Goal: Task Accomplishment & Management: Use online tool/utility

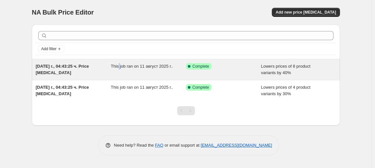
click at [119, 69] on div "This job ran on 11 август 2025 г.." at bounding box center [148, 69] width 75 height 13
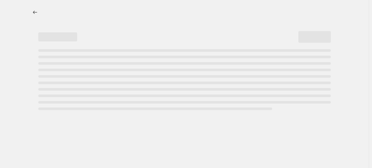
select select "percentage"
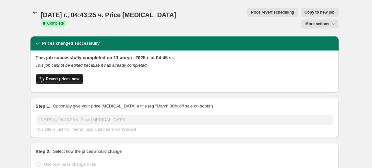
click at [72, 77] on span "Revert prices now" at bounding box center [62, 79] width 33 height 5
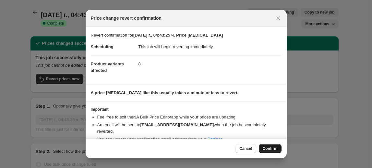
click at [268, 148] on span "Confirm" at bounding box center [270, 148] width 15 height 5
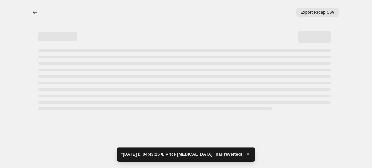
select select "percentage"
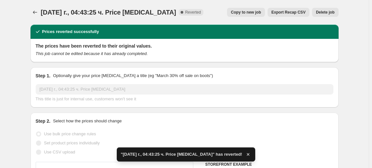
click at [328, 13] on span "Delete job" at bounding box center [325, 12] width 19 height 5
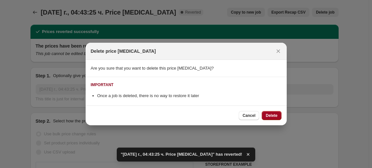
click at [273, 116] on span "Delete" at bounding box center [272, 115] width 12 height 5
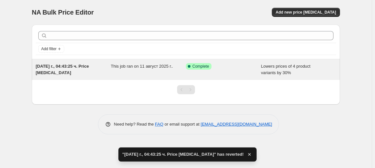
click at [78, 73] on div "11.08.2025 г., 04:43:25 ч. Price change job" at bounding box center [73, 69] width 75 height 13
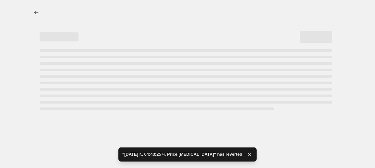
select select "percentage"
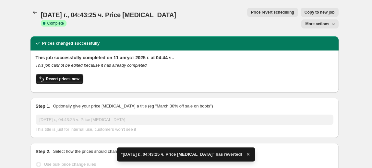
click at [69, 77] on span "Revert prices now" at bounding box center [62, 79] width 33 height 5
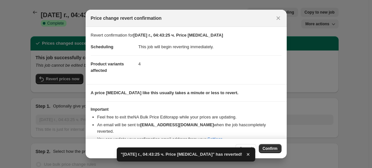
click at [269, 146] on button "Confirm" at bounding box center [270, 148] width 23 height 9
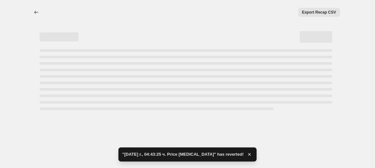
select select "percentage"
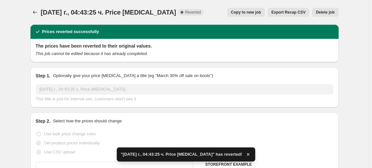
click at [331, 13] on span "Delete job" at bounding box center [325, 12] width 19 height 5
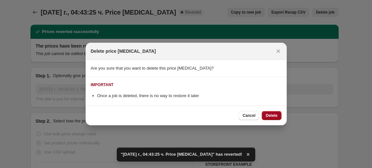
click at [277, 115] on span "Delete" at bounding box center [272, 115] width 12 height 5
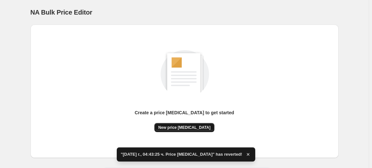
click at [190, 126] on span "New price change job" at bounding box center [184, 127] width 52 height 5
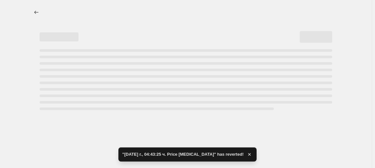
select select "percentage"
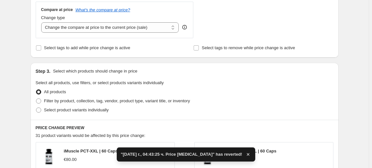
scroll to position [266, 0]
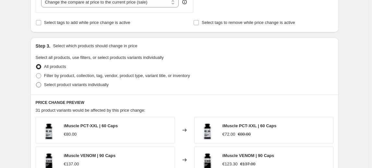
click at [80, 85] on span "Select product variants individually" at bounding box center [76, 84] width 65 height 5
click at [36, 83] on input "Select product variants individually" at bounding box center [36, 82] width 0 height 0
radio input "true"
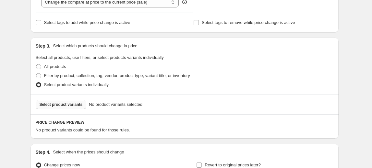
click at [69, 105] on span "Select product variants" at bounding box center [61, 104] width 43 height 5
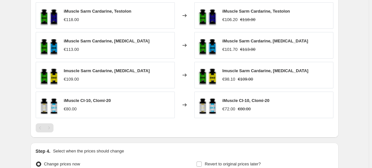
scroll to position [469, 0]
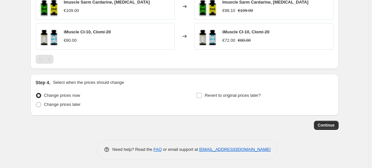
click at [328, 124] on span "Continue" at bounding box center [326, 125] width 17 height 5
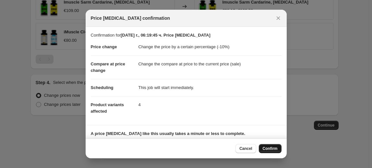
click at [276, 146] on button "Confirm" at bounding box center [270, 148] width 23 height 9
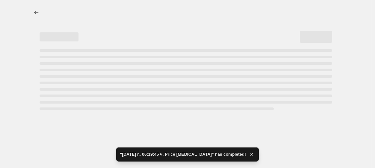
select select "percentage"
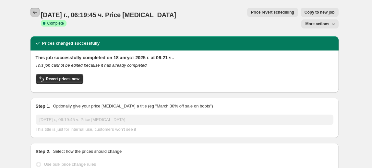
click at [38, 9] on button "Price change jobs" at bounding box center [35, 12] width 9 height 9
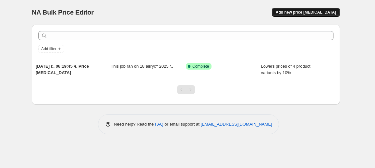
click at [322, 14] on span "Add new price change job" at bounding box center [306, 12] width 60 height 5
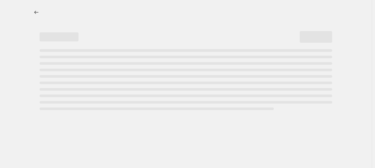
select select "percentage"
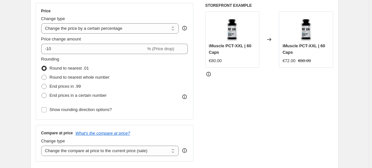
scroll to position [118, 0]
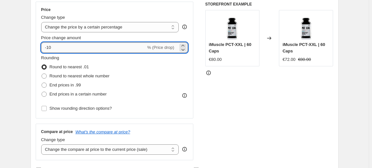
click at [51, 51] on input "-10" at bounding box center [93, 48] width 105 height 10
type input "-20"
click at [64, 59] on fieldset "Rounding Round to nearest .01 Round to nearest whole number End prices in .99 E…" at bounding box center [75, 77] width 68 height 44
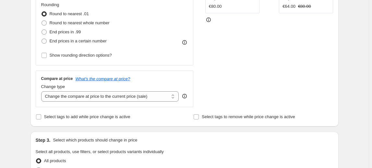
scroll to position [236, 0]
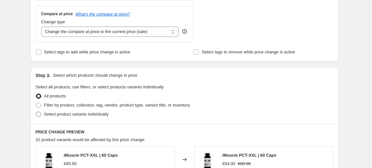
click at [56, 117] on span "Select product variants individually" at bounding box center [76, 114] width 65 height 5
click at [36, 112] on input "Select product variants individually" at bounding box center [36, 112] width 0 height 0
radio input "true"
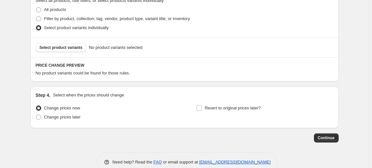
scroll to position [325, 0]
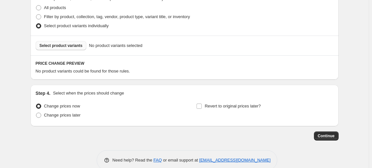
click at [48, 47] on span "Select product variants" at bounding box center [61, 45] width 43 height 5
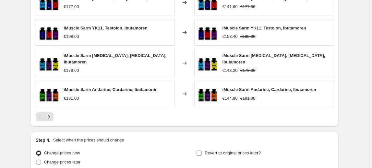
scroll to position [499, 0]
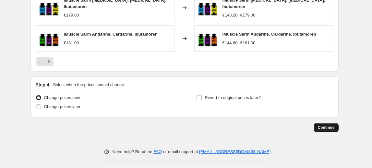
click at [328, 125] on span "Continue" at bounding box center [326, 127] width 17 height 5
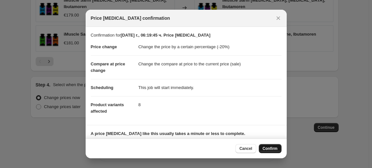
click at [270, 148] on span "Confirm" at bounding box center [270, 148] width 15 height 5
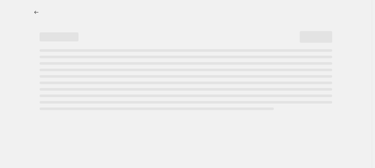
select select "percentage"
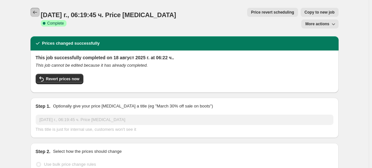
click at [34, 10] on icon "Price change jobs" at bounding box center [35, 12] width 6 height 6
